Goal: Check status

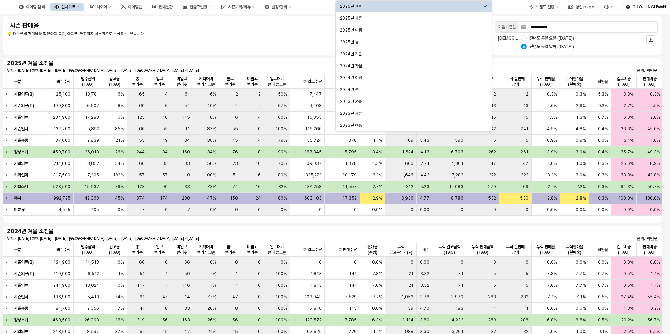
scroll to position [35, 0]
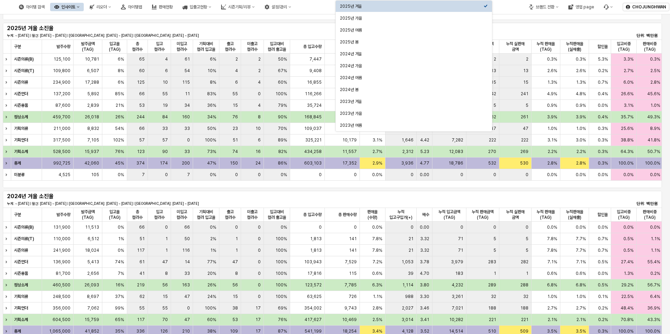
click at [275, 32] on div "2025년 겨울 소진율 누계: ~ [DATE] | 월간: [DATE] ~ [DATE] | 지난주: [DATE] ~ [DATE] | 이번주: […" at bounding box center [332, 31] width 650 height 14
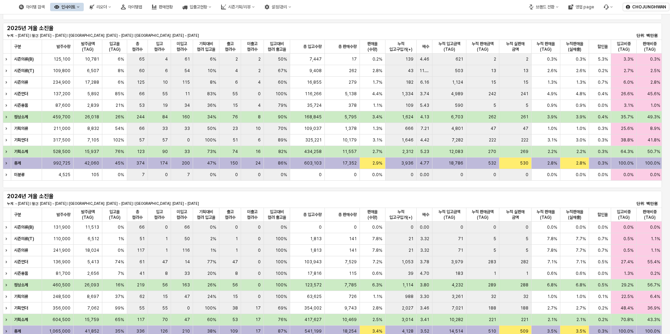
scroll to position [0, 0]
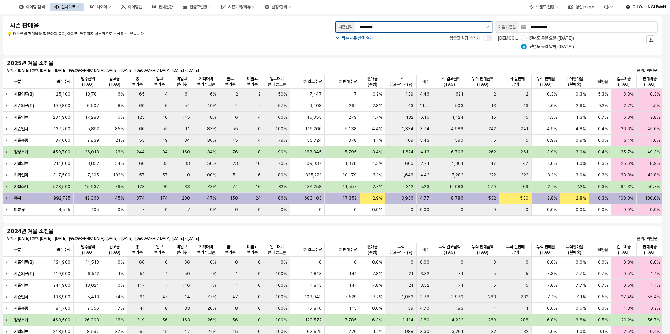
click at [489, 27] on icon "제안 사항 표시" at bounding box center [487, 26] width 3 height 1
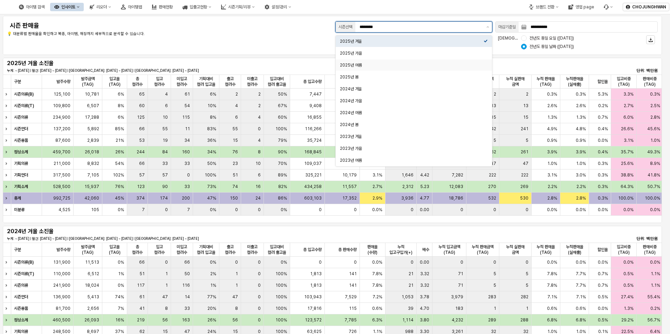
click at [435, 61] on div "2025년 여름" at bounding box center [414, 65] width 156 height 11
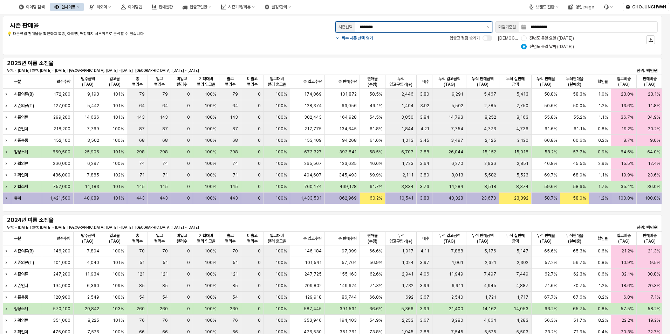
click at [486, 28] on button "제안 사항 표시" at bounding box center [487, 27] width 8 height 11
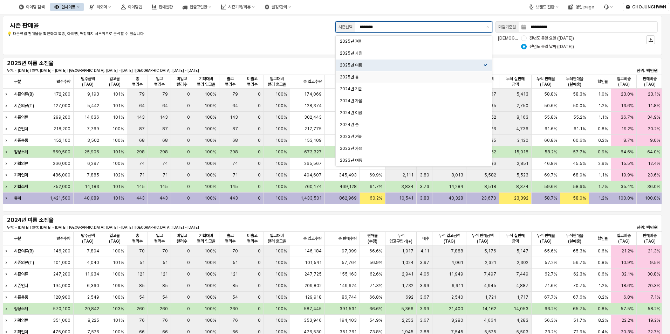
click at [416, 77] on div "2025년 봄" at bounding box center [412, 77] width 144 height 6
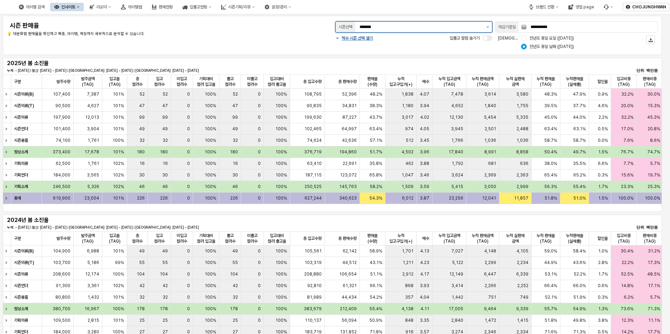
click at [486, 27] on button "제안 사항 표시" at bounding box center [487, 27] width 8 height 11
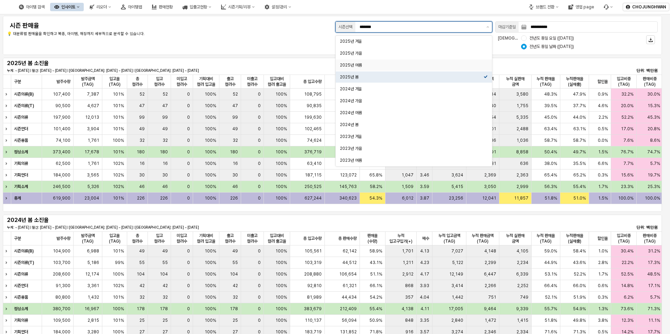
click at [423, 64] on div "2025년 여름" at bounding box center [412, 65] width 144 height 6
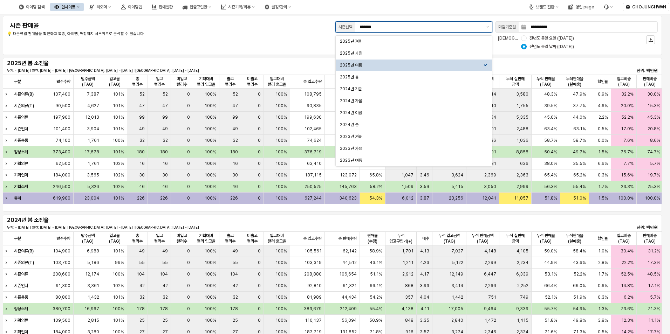
type input "********"
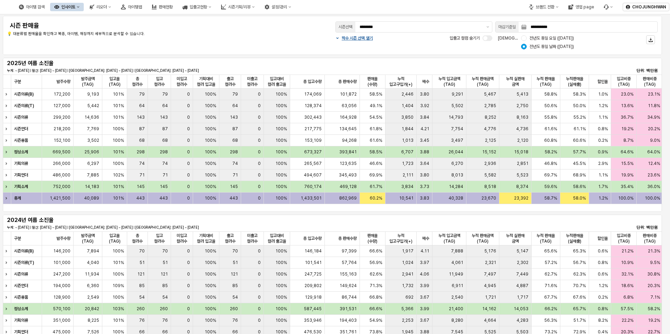
click at [304, 49] on div "**********" at bounding box center [332, 35] width 650 height 31
